Goal: Find specific page/section

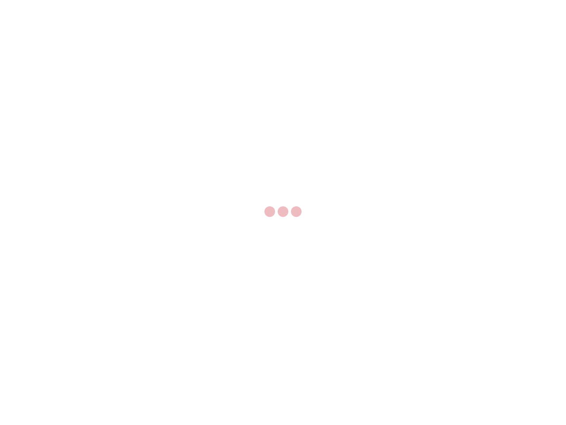
select select "US"
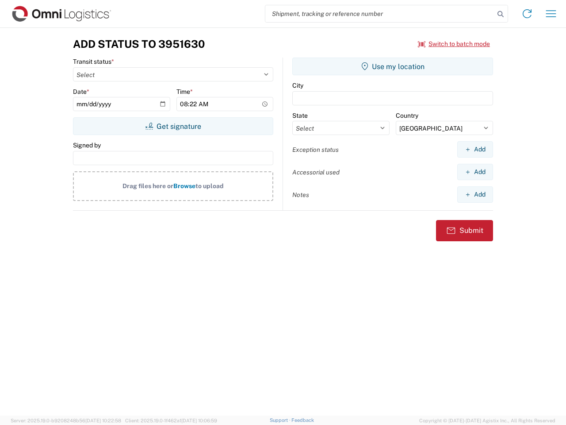
click at [380, 14] on input "search" at bounding box center [379, 13] width 229 height 17
click at [501, 14] on icon at bounding box center [500, 14] width 12 height 12
click at [527, 14] on icon at bounding box center [527, 14] width 14 height 14
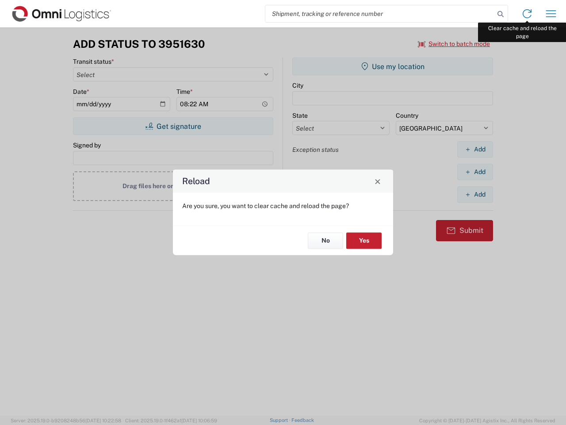
click at [551, 14] on div "Reload Are you sure, you want to clear cache and reload the page? No Yes" at bounding box center [283, 212] width 566 height 425
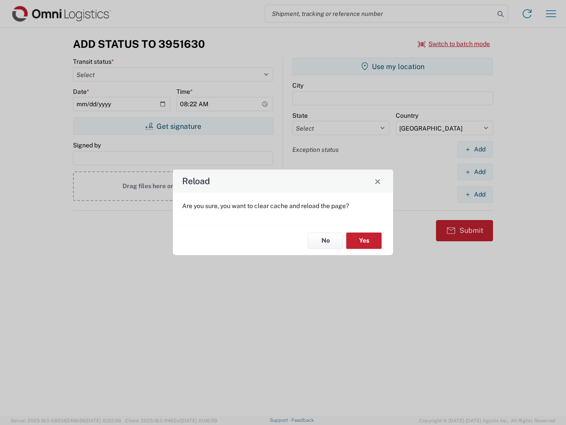
click at [454, 44] on div "Reload Are you sure, you want to clear cache and reload the page? No Yes" at bounding box center [283, 212] width 566 height 425
click at [173, 126] on div "Reload Are you sure, you want to clear cache and reload the page? No Yes" at bounding box center [283, 212] width 566 height 425
click at [393, 66] on div "Reload Are you sure, you want to clear cache and reload the page? No Yes" at bounding box center [283, 212] width 566 height 425
click at [475, 149] on div "Reload Are you sure, you want to clear cache and reload the page? No Yes" at bounding box center [283, 212] width 566 height 425
click at [475, 172] on div "Reload Are you sure, you want to clear cache and reload the page? No Yes" at bounding box center [283, 212] width 566 height 425
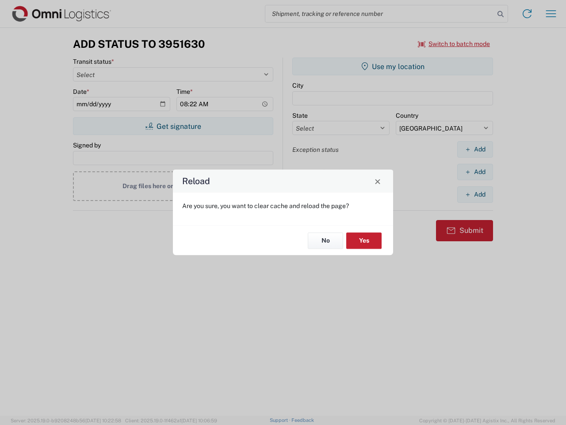
click at [475, 194] on div "Reload Are you sure, you want to clear cache and reload the page? No Yes" at bounding box center [283, 212] width 566 height 425
